Goal: Navigation & Orientation: Go to known website

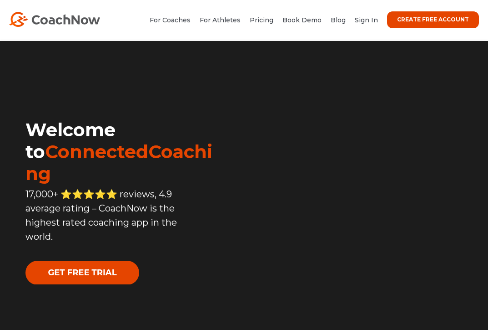
click at [375, 19] on link "Sign In" at bounding box center [366, 20] width 23 height 8
